Goal: Task Accomplishment & Management: Complete application form

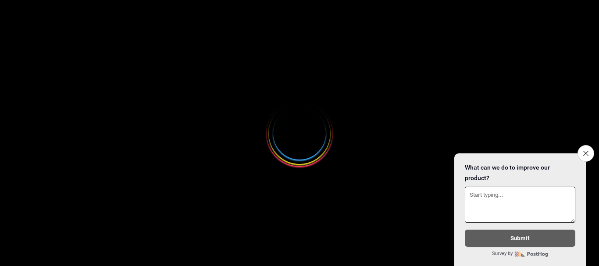
select select
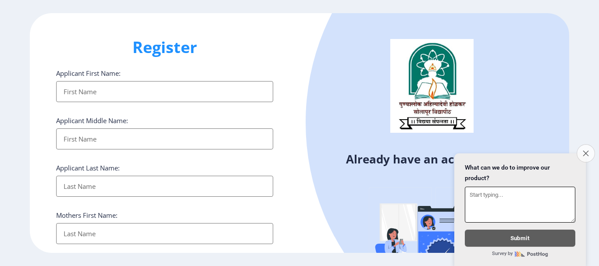
click at [584, 150] on icon "Close survey" at bounding box center [585, 153] width 6 height 6
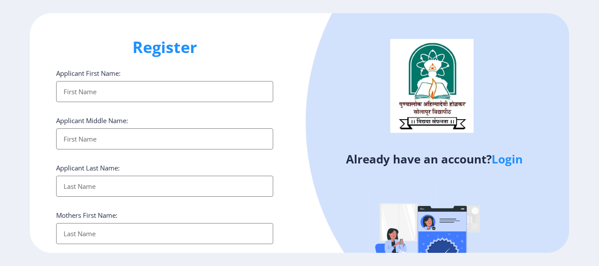
click at [277, 181] on div "Register Applicant First Name: Applicant Middle Name: Applicant Last Name: Moth…" at bounding box center [164, 132] width 269 height 239
click at [118, 99] on input "Applicant First Name:" at bounding box center [164, 91] width 217 height 21
type input "[PERSON_NAME]"
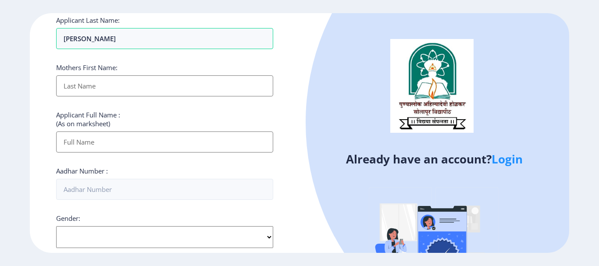
scroll to position [219, 0]
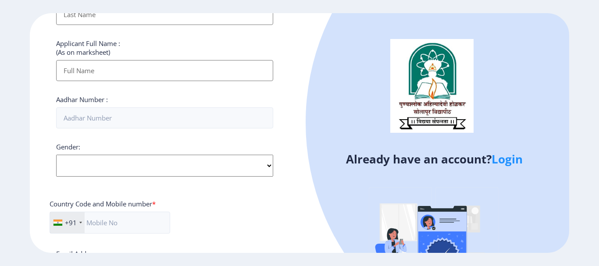
click at [122, 75] on input "Applicant First Name:" at bounding box center [164, 70] width 217 height 21
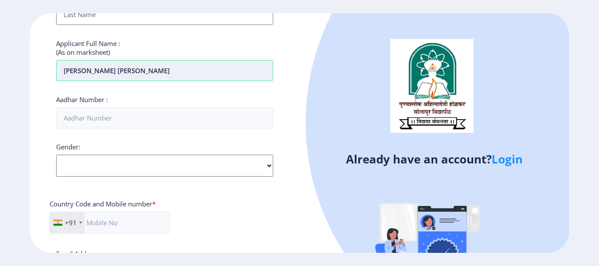
type input "[PERSON_NAME] [PERSON_NAME]"
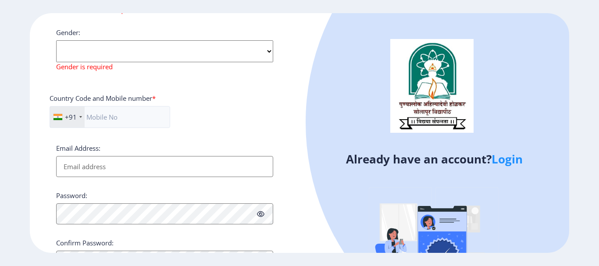
scroll to position [397, 0]
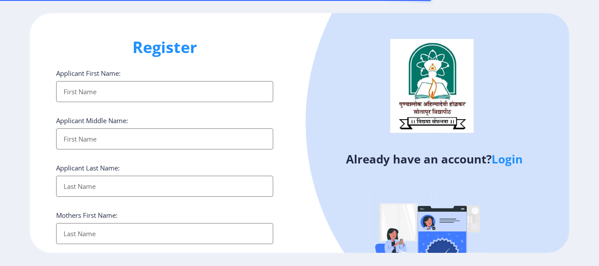
select select
